Goal: Information Seeking & Learning: Understand process/instructions

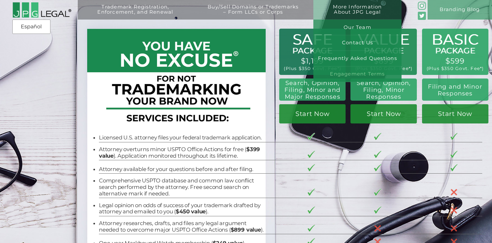
drag, startPoint x: 371, startPoint y: 27, endPoint x: 360, endPoint y: 71, distance: 44.7
click at [360, 71] on link "Engagement Terms" at bounding box center [357, 74] width 88 height 16
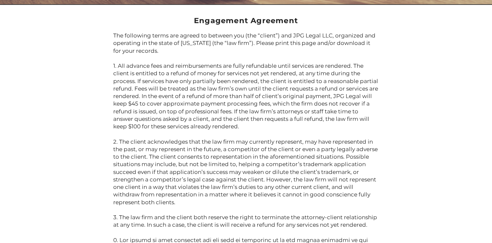
scroll to position [127, 0]
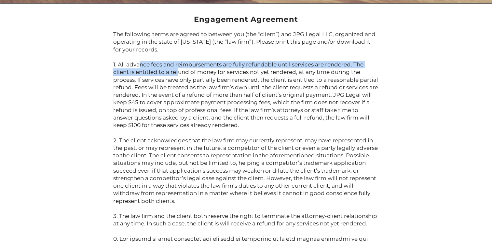
drag, startPoint x: 136, startPoint y: 65, endPoint x: 177, endPoint y: 75, distance: 41.7
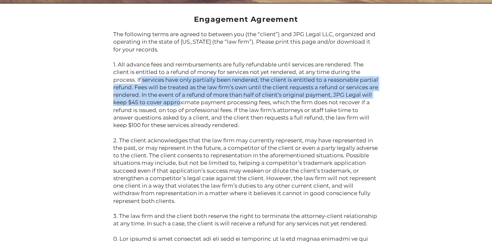
drag, startPoint x: 139, startPoint y: 76, endPoint x: 186, endPoint y: 101, distance: 53.4
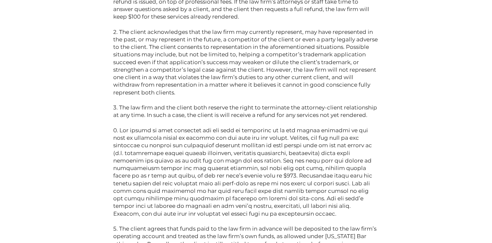
scroll to position [236, 0]
click at [194, 113] on p "The following terms are agreed to between you (the “client”) and JPG Legal LLC,…" at bounding box center [246, 246] width 266 height 651
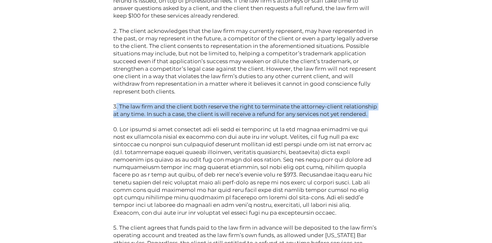
click at [194, 113] on p "The following terms are agreed to between you (the “client”) and JPG Legal LLC,…" at bounding box center [246, 246] width 266 height 651
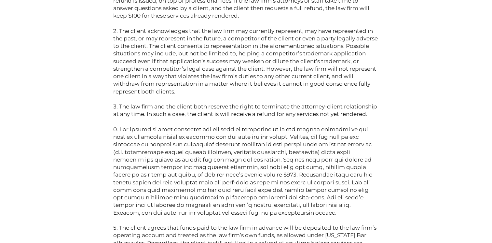
click at [195, 143] on p "The following terms are agreed to between you (the “client”) and JPG Legal LLC,…" at bounding box center [246, 246] width 266 height 651
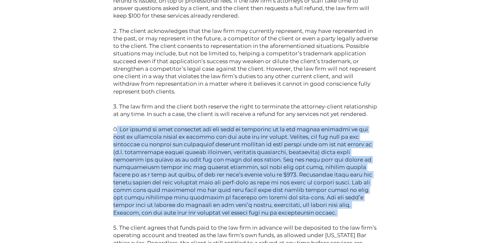
click at [195, 143] on p "The following terms are agreed to between you (the “client”) and JPG Legal LLC,…" at bounding box center [246, 246] width 266 height 651
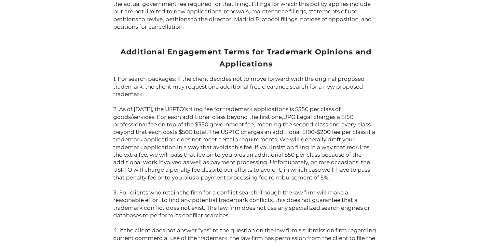
scroll to position [762, 0]
drag, startPoint x: 156, startPoint y: 133, endPoint x: 181, endPoint y: 135, distance: 25.1
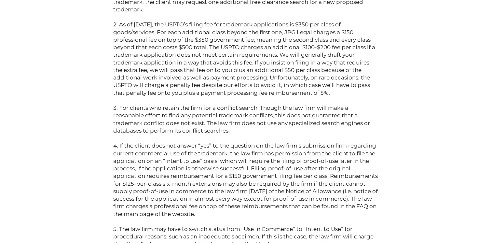
scroll to position [867, 0]
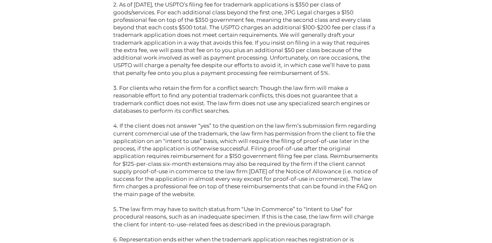
click at [201, 173] on p "1. For search packages: If the client decides not to move forward with the orig…" at bounding box center [246, 198] width 266 height 454
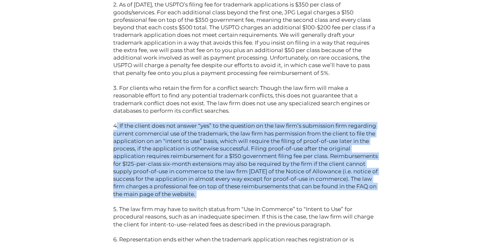
click at [201, 173] on p "1. For search packages: If the client decides not to move forward with the orig…" at bounding box center [246, 198] width 266 height 454
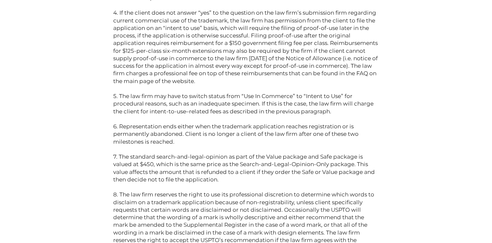
scroll to position [989, 0]
